Goal: Transaction & Acquisition: Purchase product/service

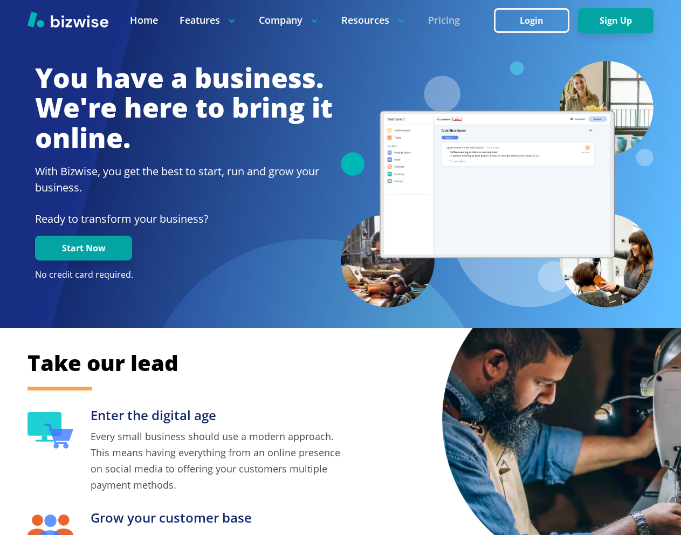
click at [454, 19] on link "Pricing" at bounding box center [444, 19] width 32 height 13
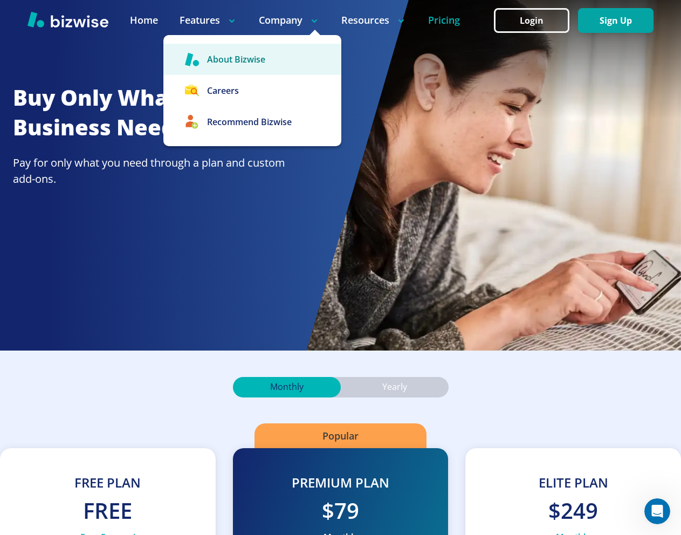
click at [240, 65] on link "About Bizwise" at bounding box center [252, 59] width 178 height 31
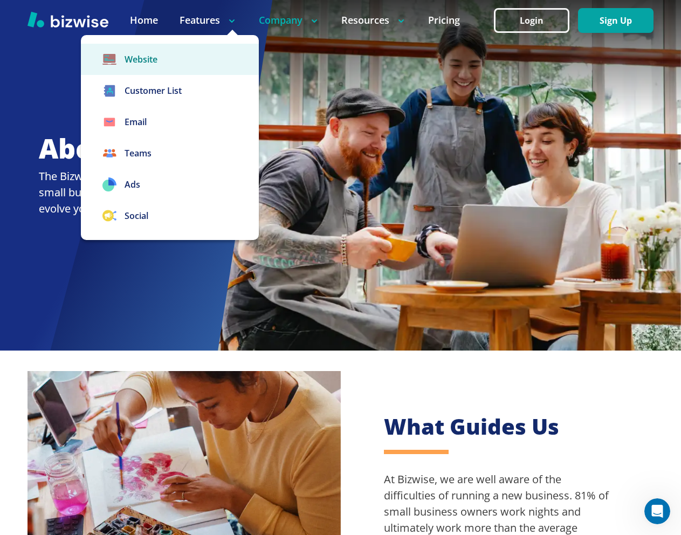
click at [162, 59] on link "Website" at bounding box center [170, 59] width 178 height 31
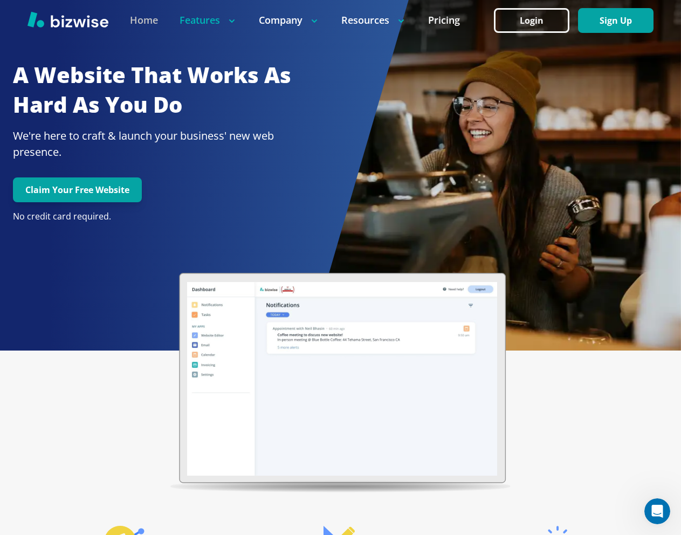
click at [138, 19] on link "Home" at bounding box center [144, 19] width 28 height 13
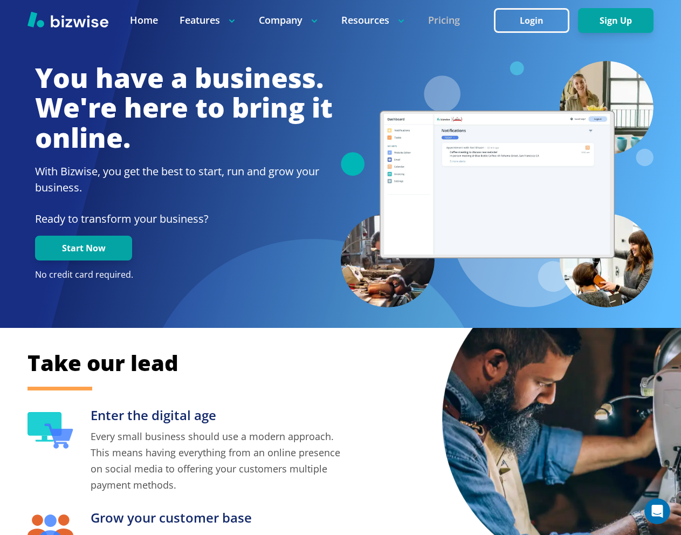
click at [451, 20] on link "Pricing" at bounding box center [444, 19] width 32 height 13
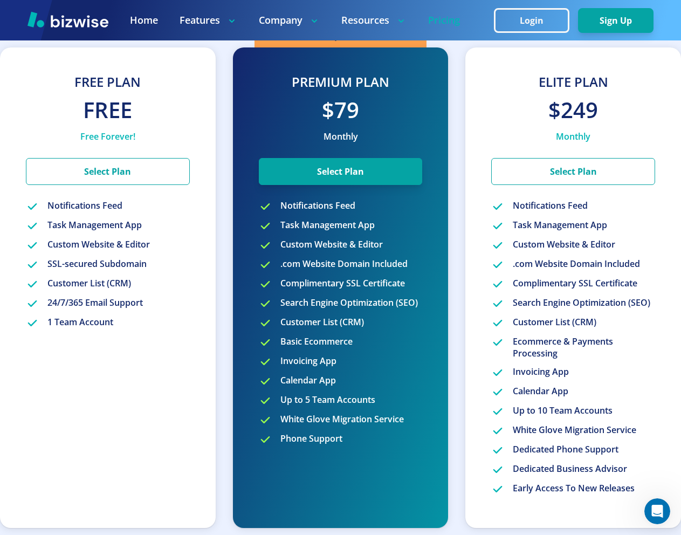
scroll to position [401, 0]
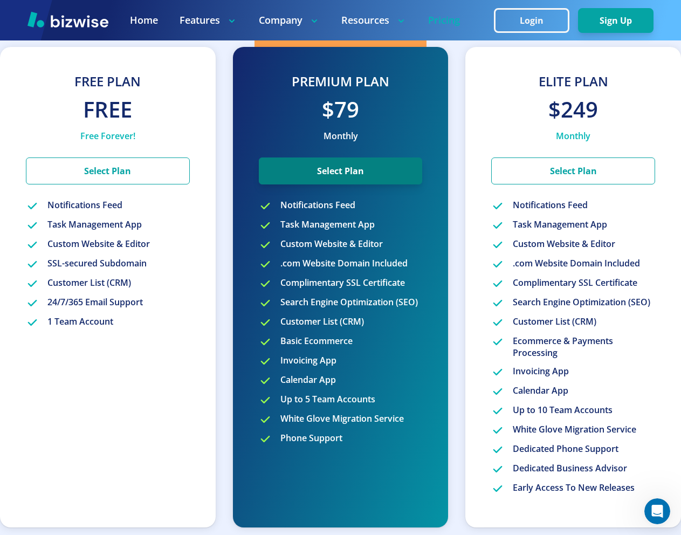
click at [362, 162] on button "Select Plan" at bounding box center [341, 171] width 164 height 27
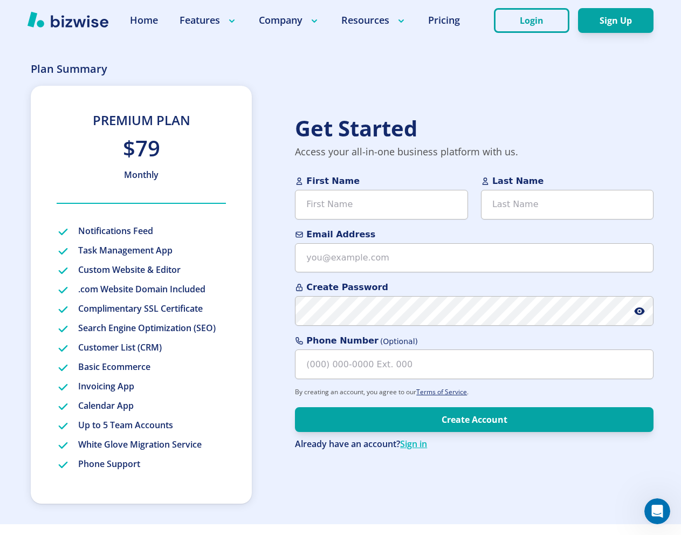
click at [425, 28] on div at bounding box center [340, 20] width 681 height 40
click at [442, 19] on link "Pricing" at bounding box center [444, 19] width 32 height 13
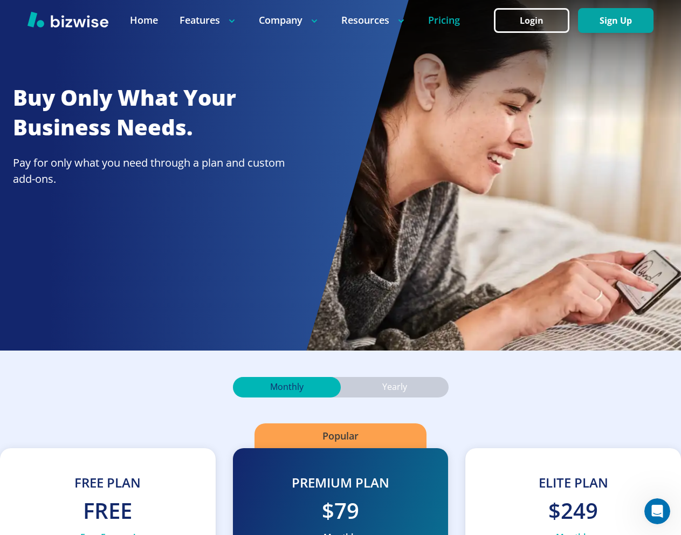
click at [443, 25] on link "Pricing" at bounding box center [444, 19] width 32 height 13
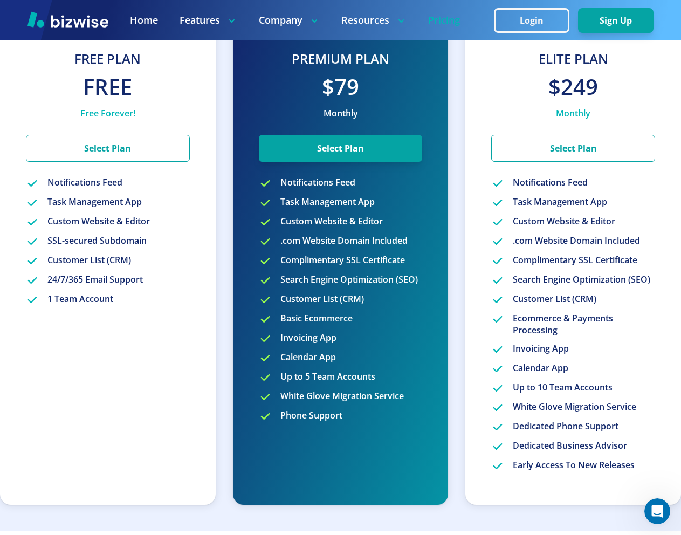
scroll to position [425, 0]
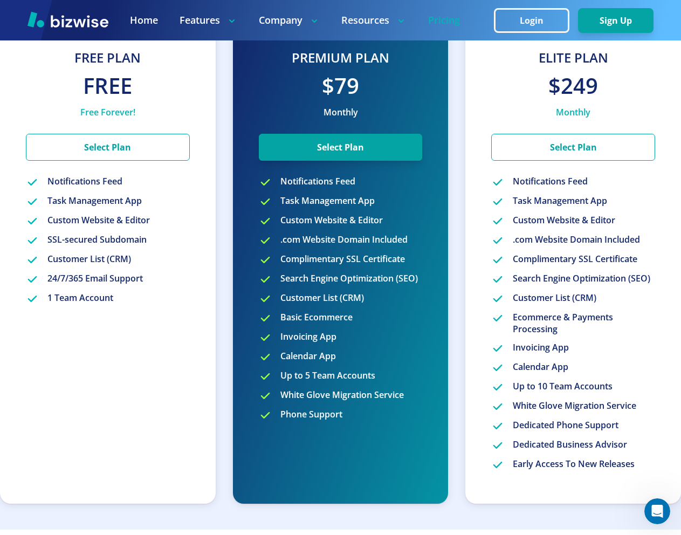
click at [533, 279] on p "Search Engine Optimization (SEO)" at bounding box center [582, 279] width 138 height 13
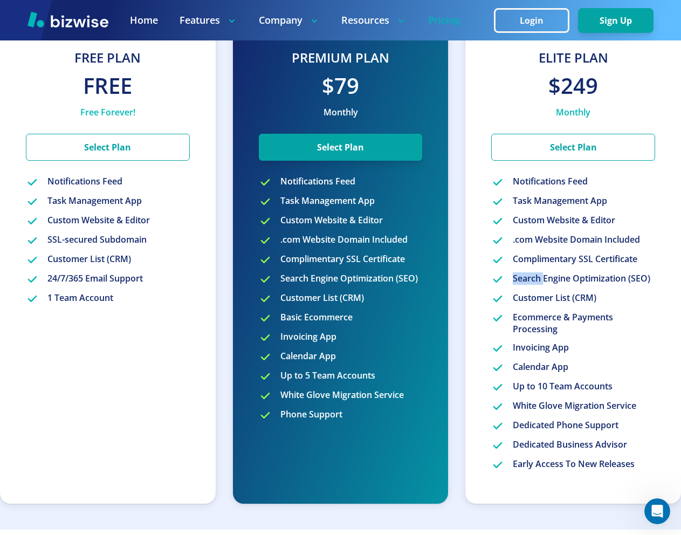
click at [533, 279] on p "Search Engine Optimization (SEO)" at bounding box center [582, 279] width 138 height 13
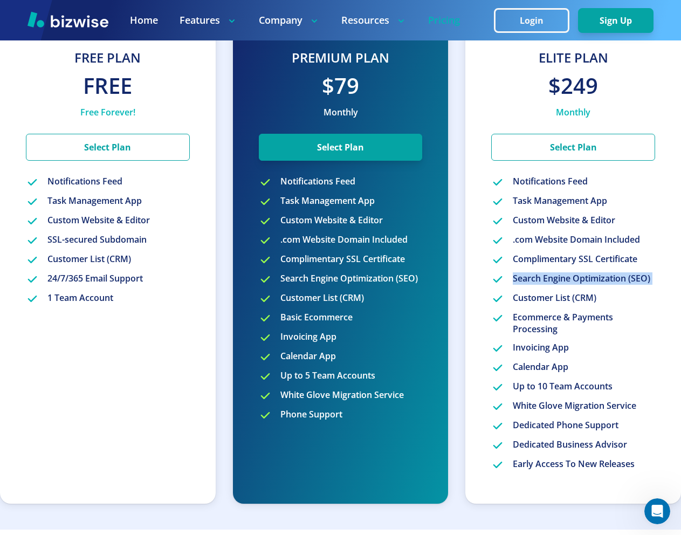
click at [533, 279] on p "Search Engine Optimization (SEO)" at bounding box center [582, 279] width 138 height 13
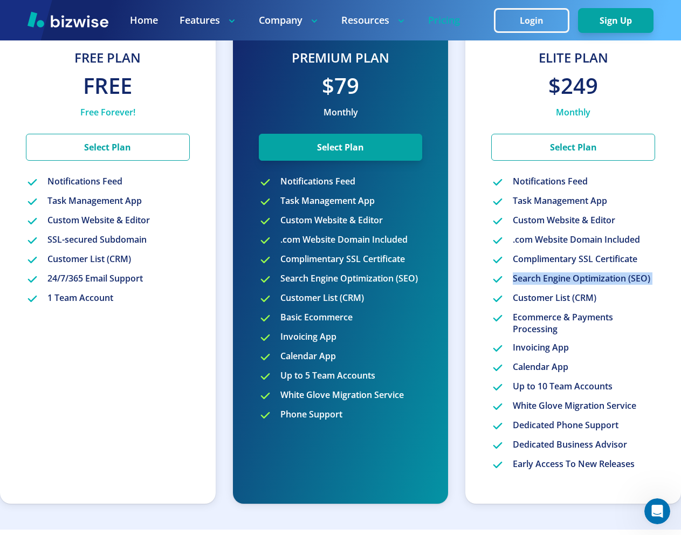
click at [533, 279] on p "Search Engine Optimization (SEO)" at bounding box center [582, 279] width 138 height 13
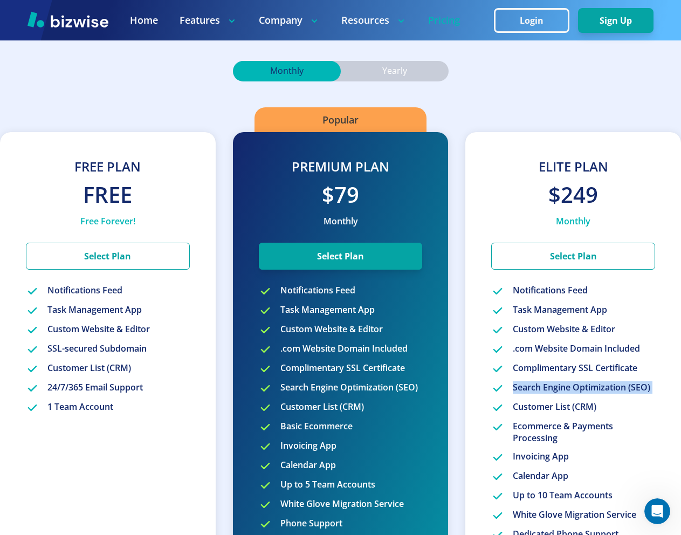
scroll to position [316, 0]
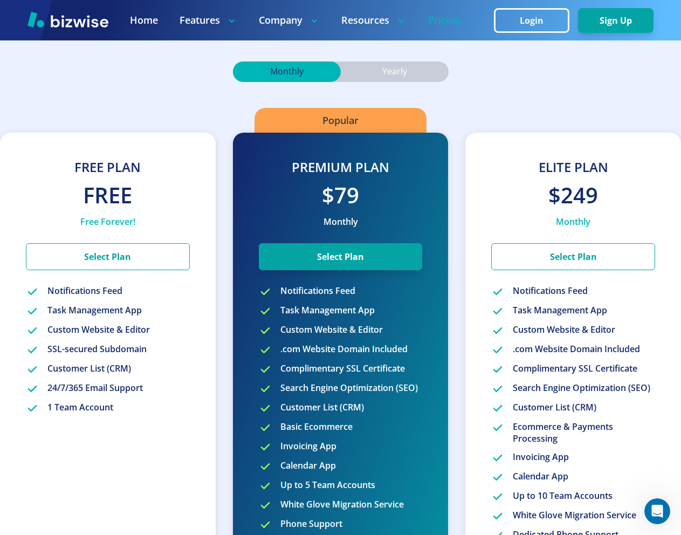
click at [405, 75] on p "Yearly" at bounding box center [394, 72] width 25 height 12
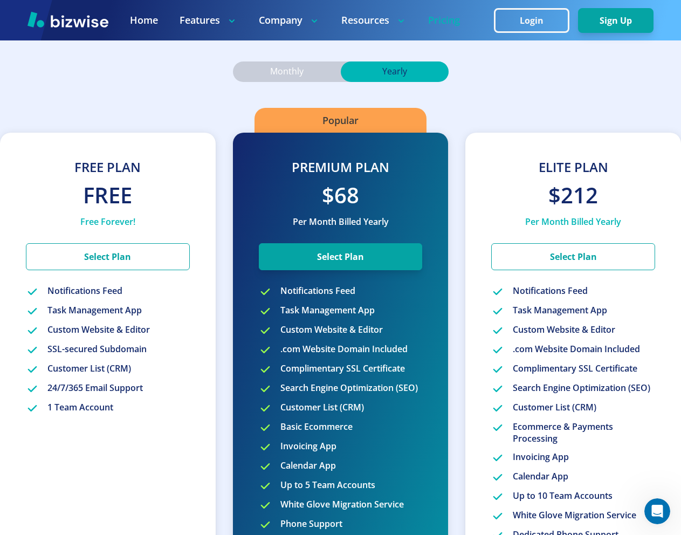
click at [306, 71] on div "Monthly" at bounding box center [287, 71] width 108 height 20
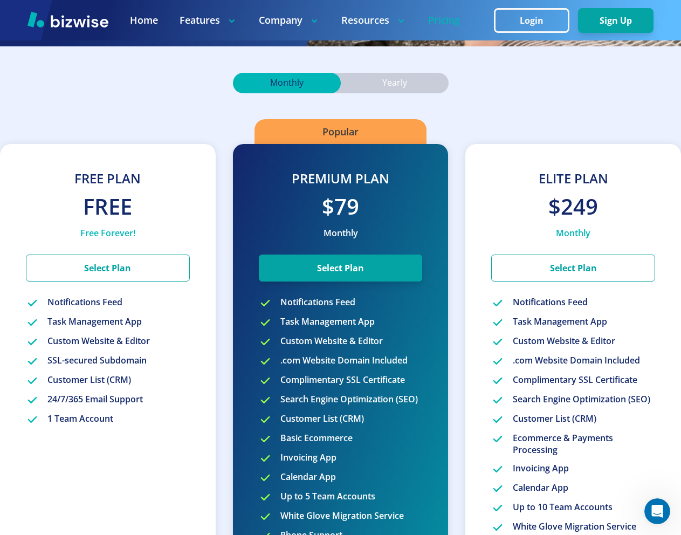
scroll to position [303, 0]
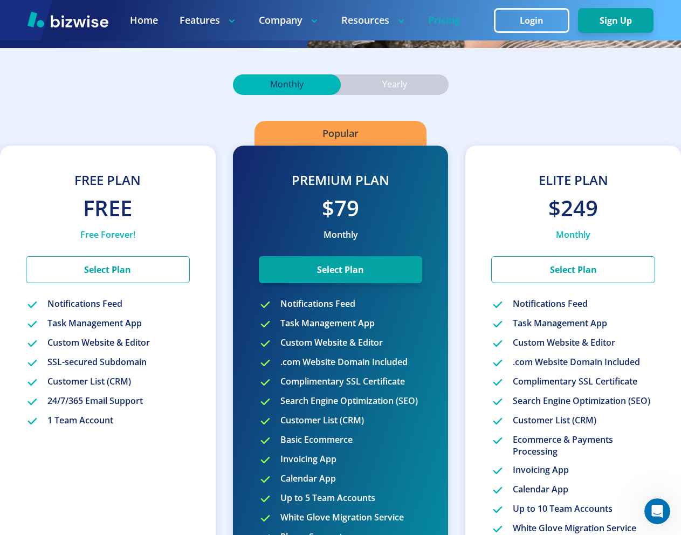
click at [84, 26] on img at bounding box center [68, 19] width 81 height 16
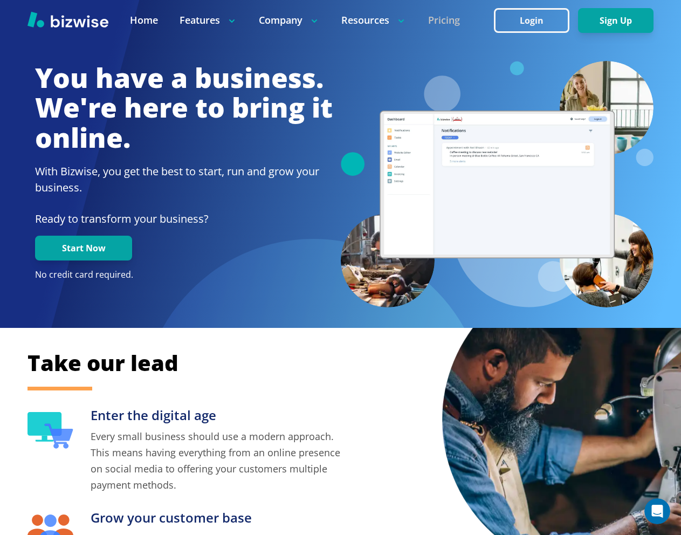
click at [449, 22] on link "Pricing" at bounding box center [444, 19] width 32 height 13
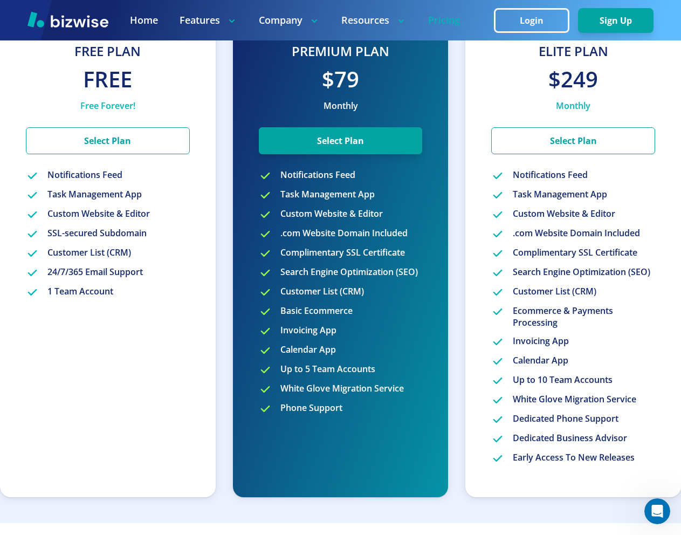
scroll to position [409, 0]
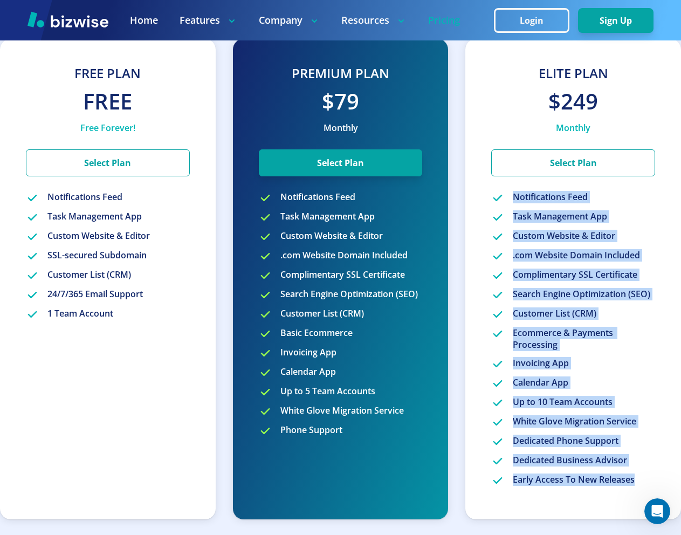
drag, startPoint x: 637, startPoint y: 482, endPoint x: 500, endPoint y: 196, distance: 316.6
click at [500, 196] on div "Elite Plan $249 Monthly Select Plan Notifications Feed Task Management App Cust…" at bounding box center [574, 279] width 216 height 481
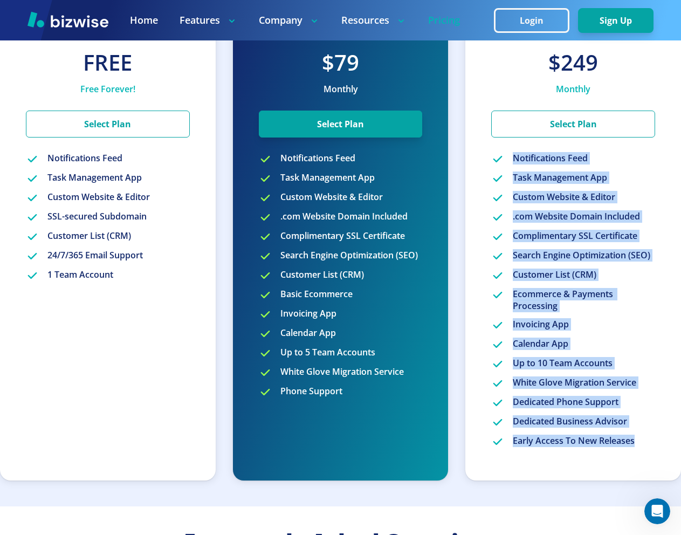
scroll to position [449, 0]
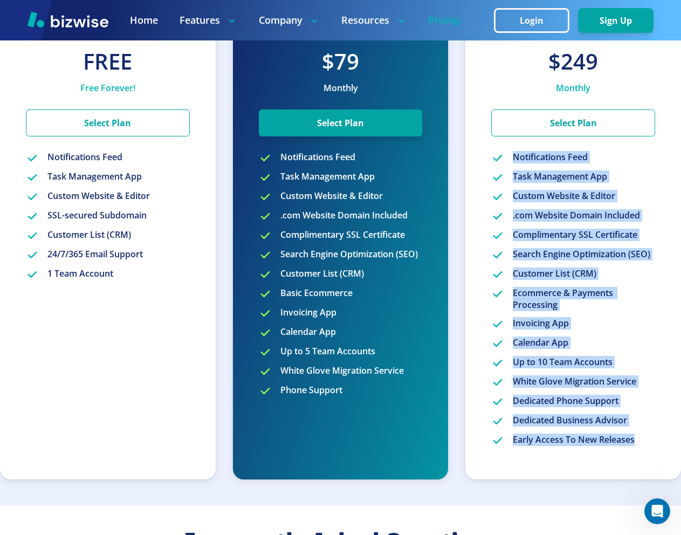
click at [549, 442] on p "Early Access To New Releases" at bounding box center [574, 440] width 122 height 13
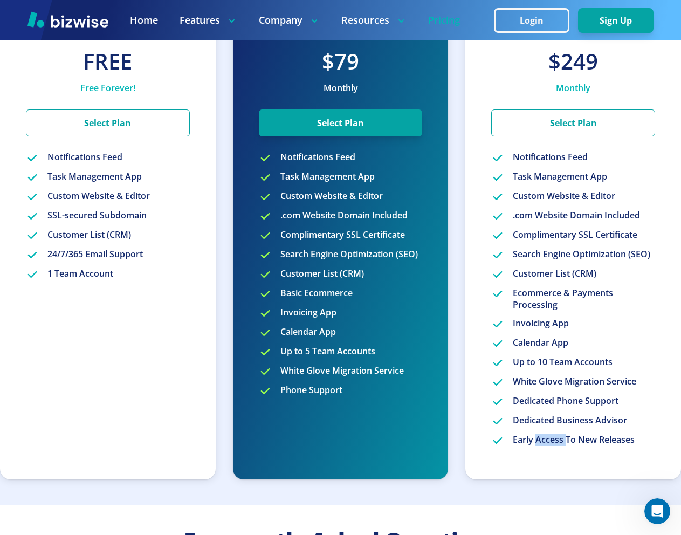
click at [549, 442] on p "Early Access To New Releases" at bounding box center [574, 440] width 122 height 13
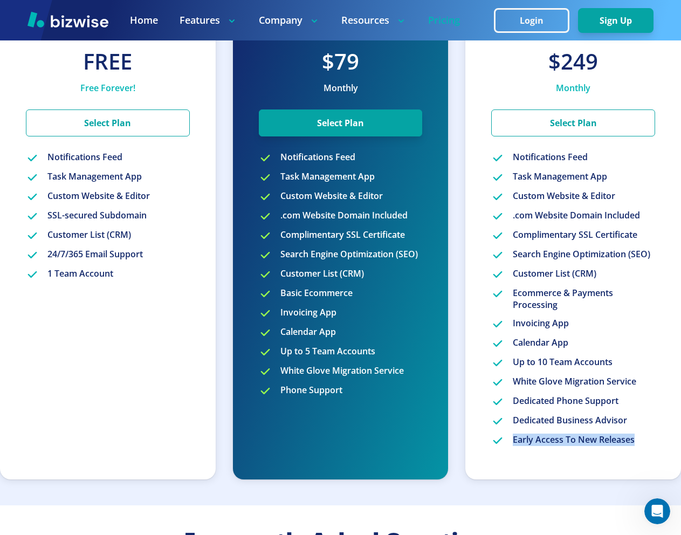
click at [549, 442] on p "Early Access To New Releases" at bounding box center [574, 440] width 122 height 13
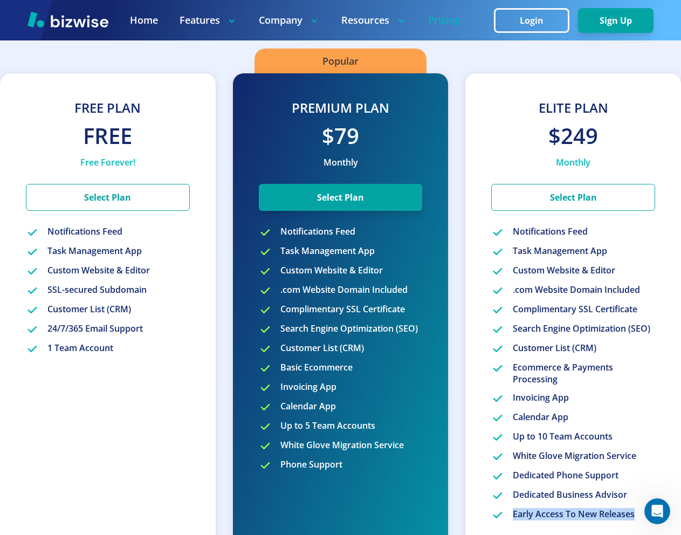
scroll to position [317, 0]
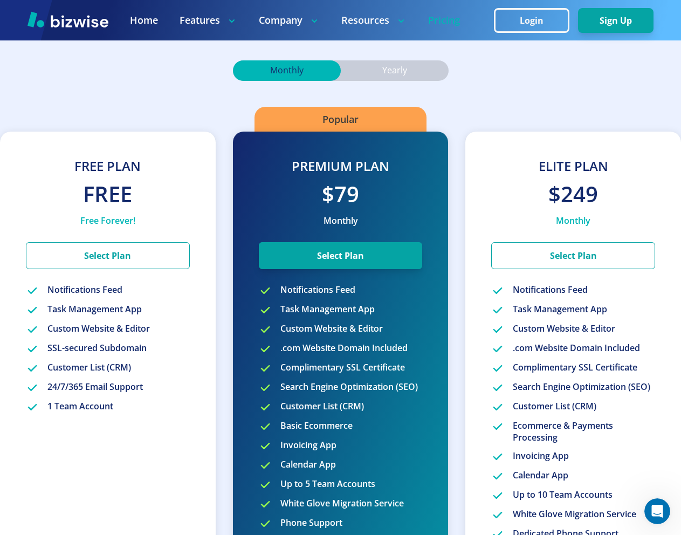
click at [623, 116] on div "Free Plan Free Free Forever! Select Plan Notifications Feed Task Management App…" at bounding box center [340, 359] width 681 height 557
